Goal: Information Seeking & Learning: Learn about a topic

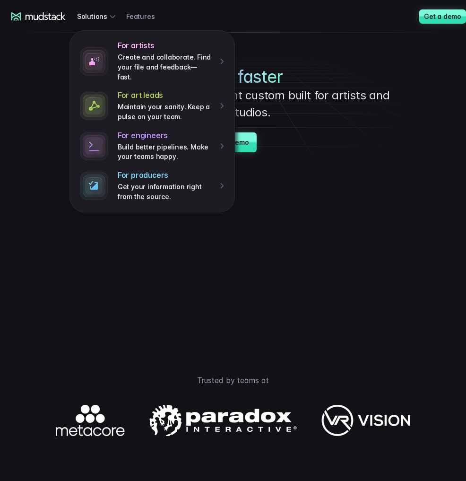
click at [140, 18] on link "Features" at bounding box center [146, 16] width 40 height 17
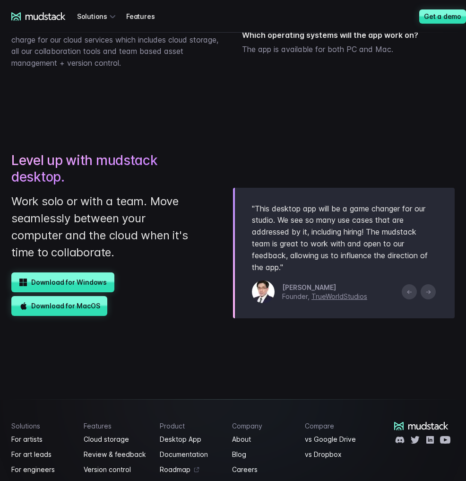
scroll to position [1608, 0]
